Goal: Information Seeking & Learning: Check status

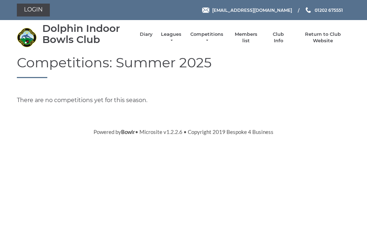
click at [176, 37] on link "Leagues" at bounding box center [171, 37] width 23 height 13
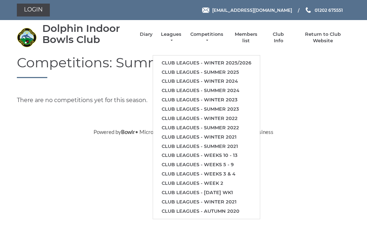
click at [231, 70] on link "Club leagues - Summer 2025" at bounding box center [206, 72] width 107 height 9
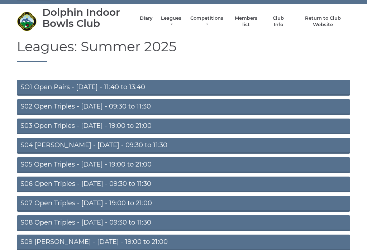
scroll to position [18, 0]
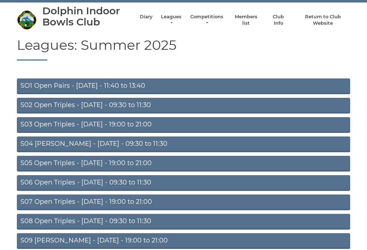
click at [135, 103] on link "S02 Open Triples - [DATE] - 09:30 to 11:30" at bounding box center [183, 106] width 333 height 16
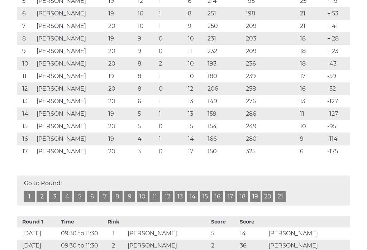
scroll to position [216, 0]
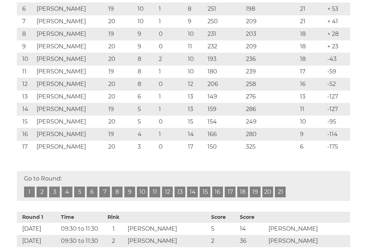
click at [269, 196] on link "20" at bounding box center [267, 192] width 11 height 11
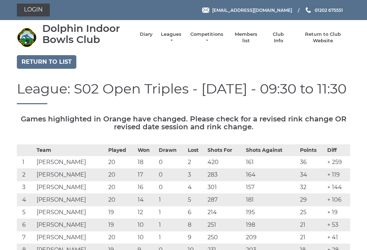
click at [51, 64] on link "Return to list" at bounding box center [46, 62] width 59 height 14
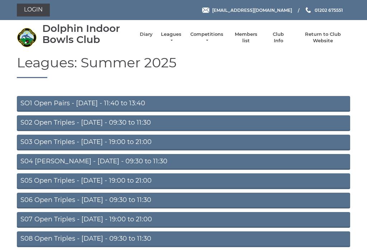
click at [147, 166] on link "S04 Aussie Pairs - Wednesday - 09:30 to 11:30" at bounding box center [183, 162] width 333 height 16
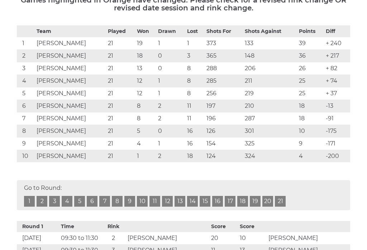
scroll to position [133, 0]
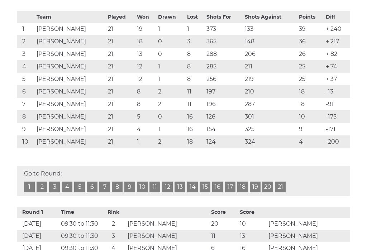
click at [284, 191] on link "21" at bounding box center [280, 187] width 11 height 11
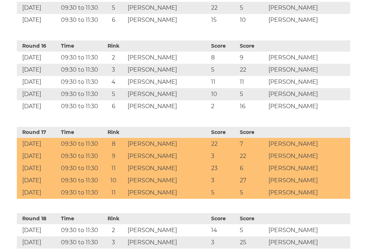
scroll to position [1603, 0]
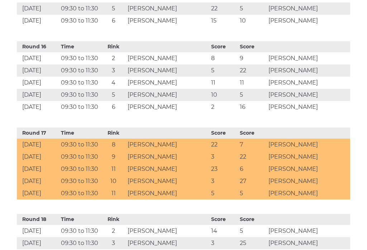
click at [347, 41] on th at bounding box center [308, 46] width 83 height 11
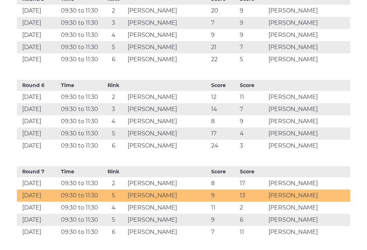
scroll to position [700, 0]
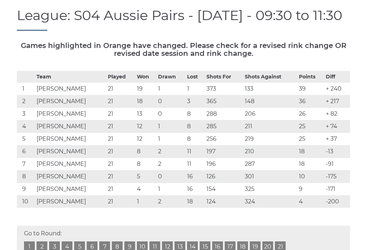
scroll to position [0, 0]
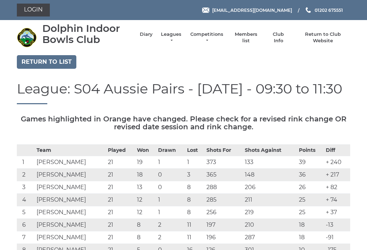
click at [54, 55] on link "Return to list" at bounding box center [46, 62] width 59 height 14
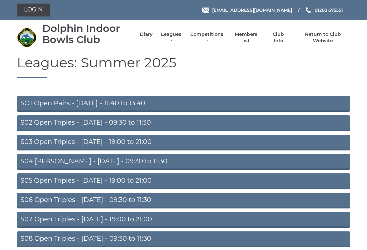
click at [135, 146] on link "S03 Open Triples - [DATE] - 19:00 to 21:00" at bounding box center [183, 143] width 333 height 16
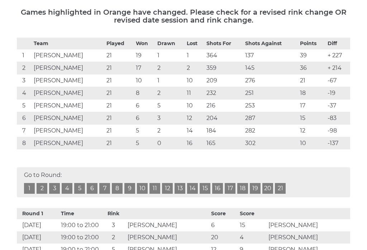
scroll to position [112, 0]
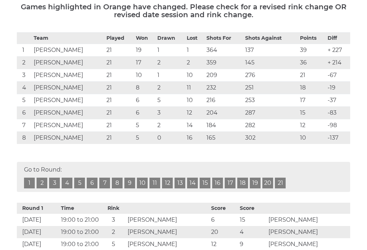
click at [276, 187] on link "21" at bounding box center [280, 183] width 11 height 11
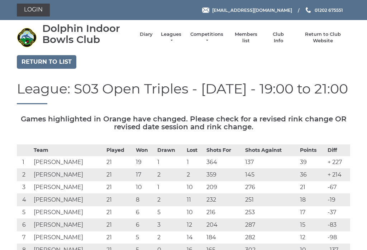
click at [51, 59] on link "Return to list" at bounding box center [46, 62] width 59 height 14
